Goal: Browse casually

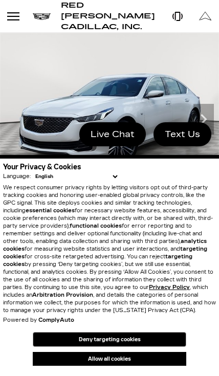
click at [120, 366] on button "Allow all cookies" at bounding box center [110, 359] width 154 height 14
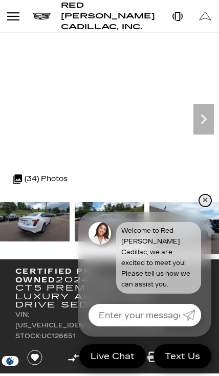
click at [202, 207] on link "✕" at bounding box center [205, 201] width 12 height 12
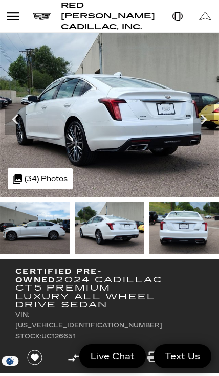
click at [41, 224] on img at bounding box center [35, 228] width 70 height 52
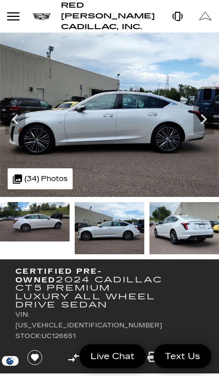
click at [29, 224] on img at bounding box center [35, 221] width 70 height 39
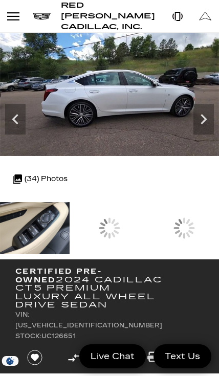
click at [144, 225] on div at bounding box center [110, 228] width 70 height 52
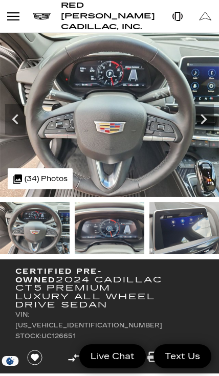
click at [33, 227] on img at bounding box center [35, 228] width 70 height 52
click at [150, 226] on img at bounding box center [185, 228] width 70 height 52
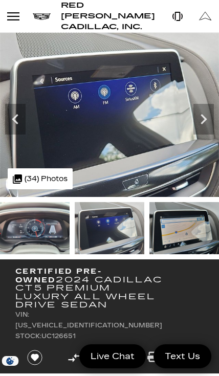
click at [70, 220] on img at bounding box center [35, 228] width 70 height 52
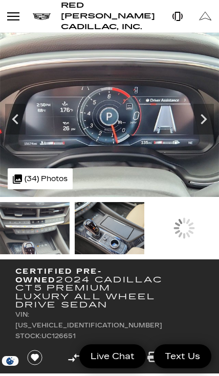
click at [120, 225] on img at bounding box center [110, 228] width 70 height 52
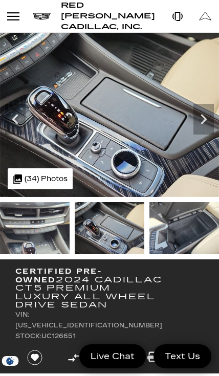
click at [70, 222] on img at bounding box center [35, 228] width 70 height 52
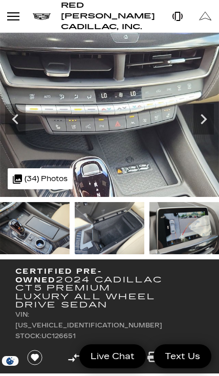
click at [104, 223] on img at bounding box center [110, 228] width 70 height 52
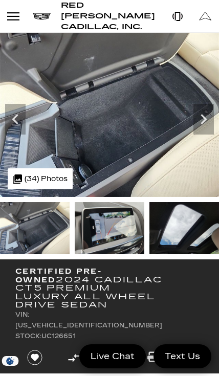
click at [5, 112] on img at bounding box center [109, 115] width 219 height 164
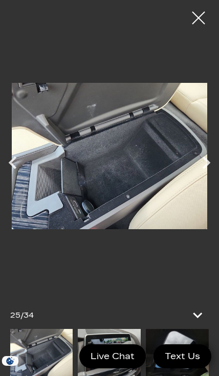
click at [3, 160] on icon "Previous" at bounding box center [13, 163] width 26 height 26
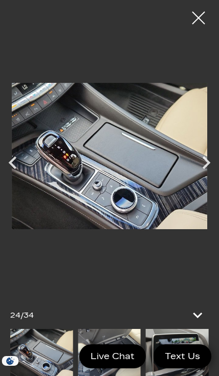
click at [10, 166] on icon "Previous" at bounding box center [13, 163] width 26 height 26
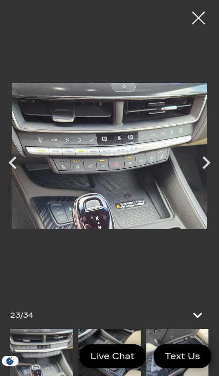
click at [15, 166] on icon "Previous" at bounding box center [13, 163] width 8 height 13
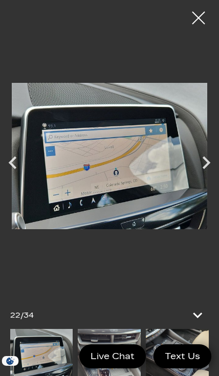
click at [10, 166] on icon "Previous" at bounding box center [13, 163] width 26 height 26
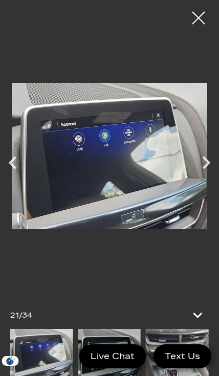
click at [216, 161] on icon "Next" at bounding box center [207, 163] width 26 height 26
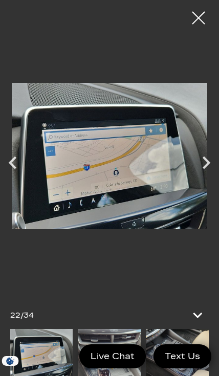
click at [12, 164] on icon "Previous" at bounding box center [13, 163] width 8 height 13
